Goal: Navigation & Orientation: Find specific page/section

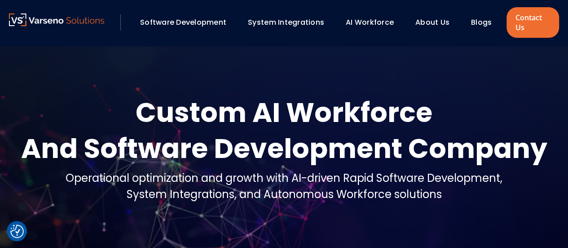
click at [434, 25] on link "About Us" at bounding box center [433, 22] width 34 height 10
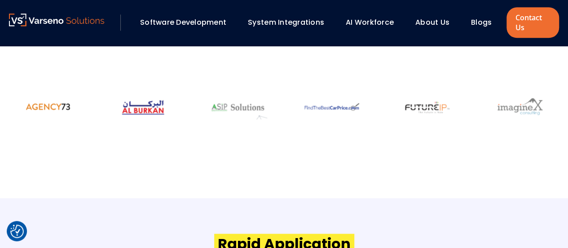
scroll to position [601, 0]
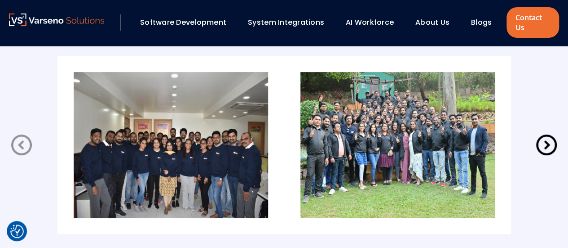
scroll to position [1781, 0]
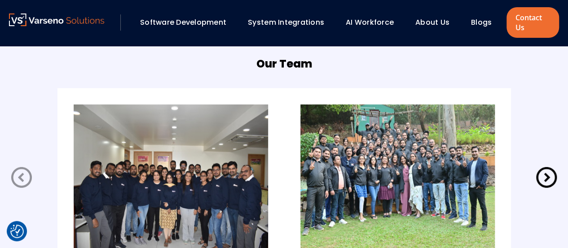
click at [548, 175] on icon at bounding box center [546, 177] width 21 height 21
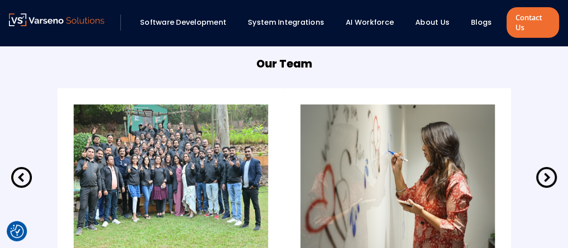
click at [548, 175] on icon at bounding box center [546, 177] width 21 height 21
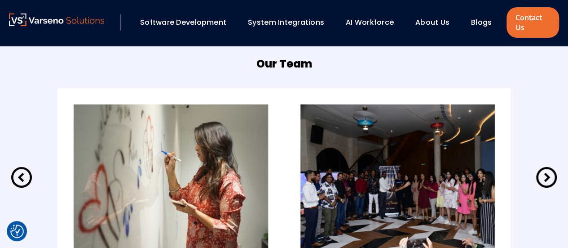
click at [548, 175] on icon at bounding box center [546, 177] width 21 height 21
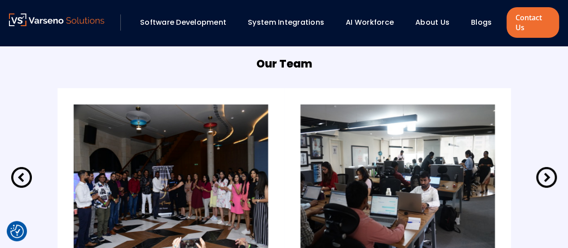
click at [548, 175] on icon at bounding box center [546, 177] width 21 height 21
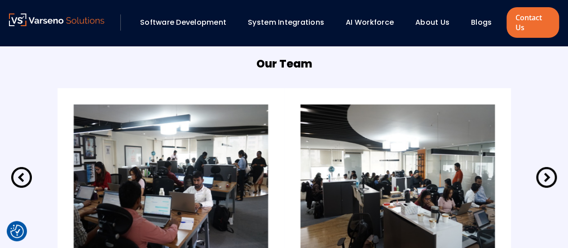
click at [548, 175] on icon at bounding box center [546, 177] width 21 height 21
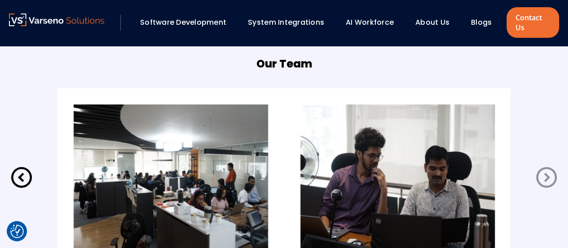
click at [548, 175] on icon at bounding box center [546, 177] width 21 height 21
click at [19, 171] on icon at bounding box center [21, 176] width 25 height 25
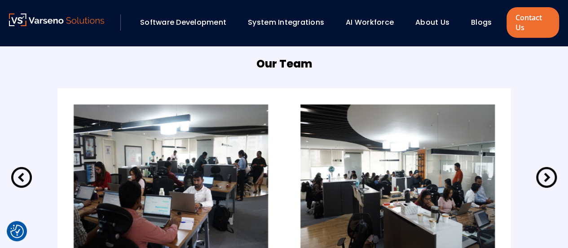
click at [19, 171] on icon at bounding box center [21, 176] width 25 height 25
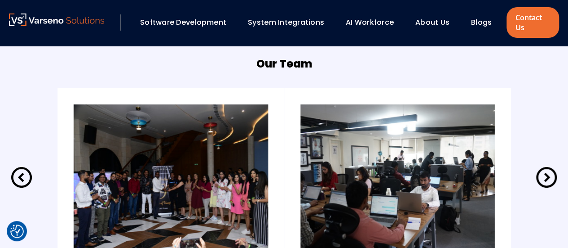
click at [19, 171] on icon at bounding box center [21, 176] width 25 height 25
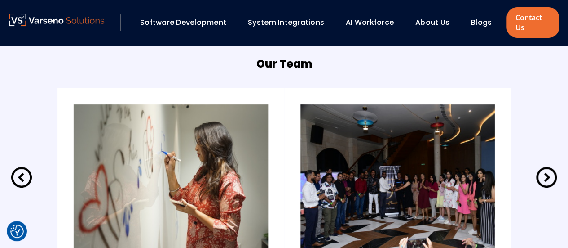
click at [19, 171] on icon at bounding box center [21, 176] width 25 height 25
